Goal: Task Accomplishment & Management: Manage account settings

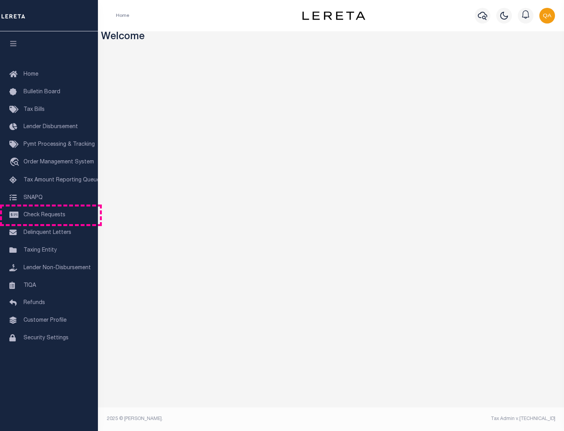
click at [49, 215] on span "Check Requests" at bounding box center [45, 214] width 42 height 5
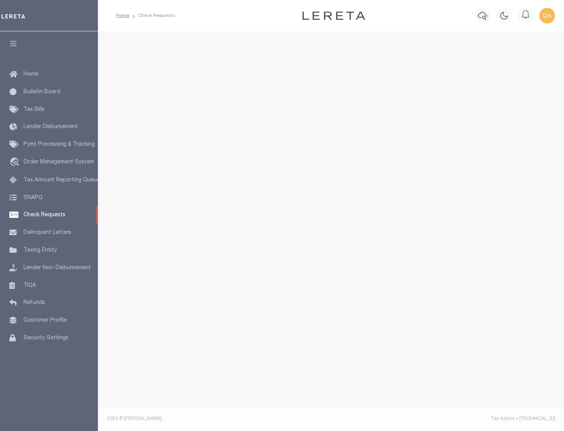
select select "50"
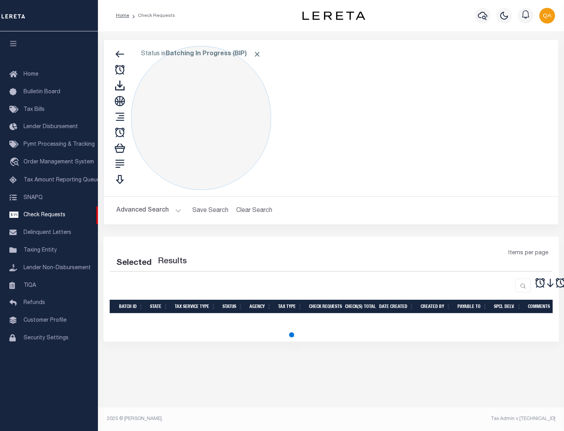
select select "50"
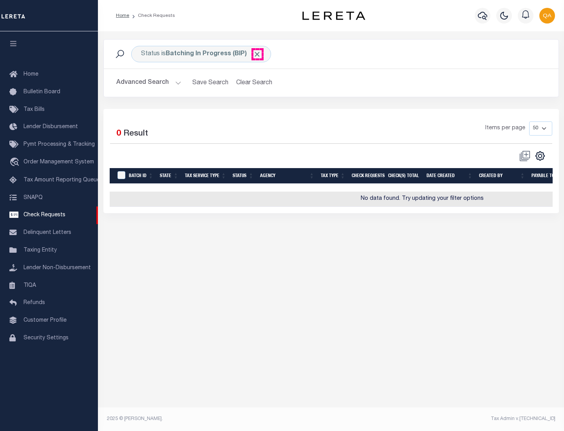
click at [258, 54] on span "Click to Remove" at bounding box center [257, 54] width 8 height 8
